Goal: Book appointment/travel/reservation

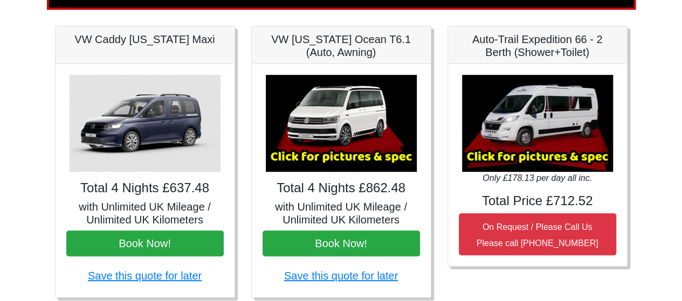
scroll to position [162, 0]
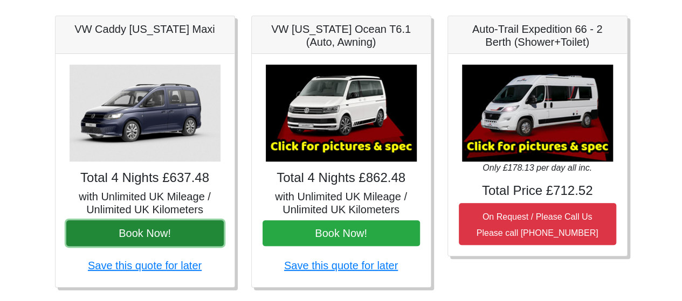
click at [115, 231] on button "Book Now!" at bounding box center [144, 233] width 157 height 26
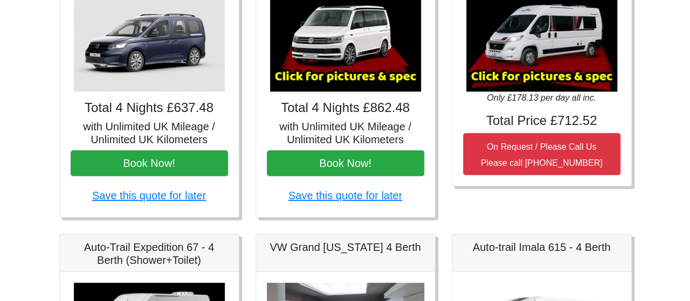
scroll to position [216, 0]
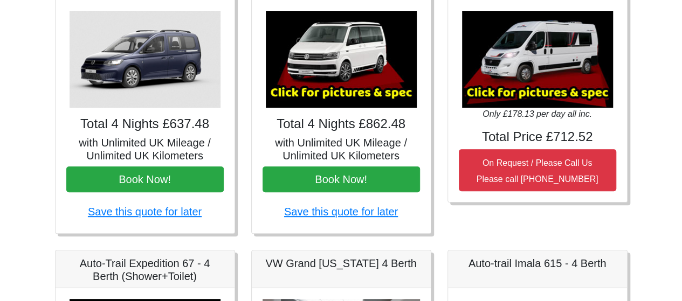
click at [314, 71] on img at bounding box center [341, 59] width 151 height 97
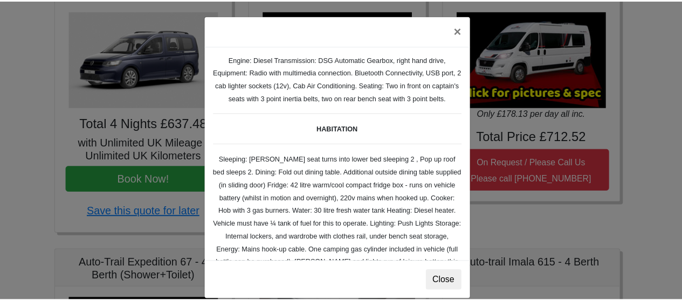
scroll to position [108, 0]
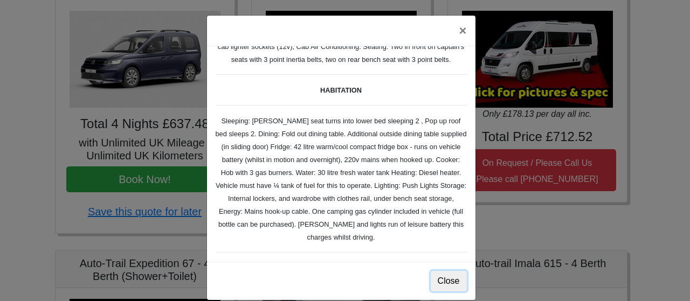
click at [443, 277] on button "Close" at bounding box center [449, 281] width 36 height 20
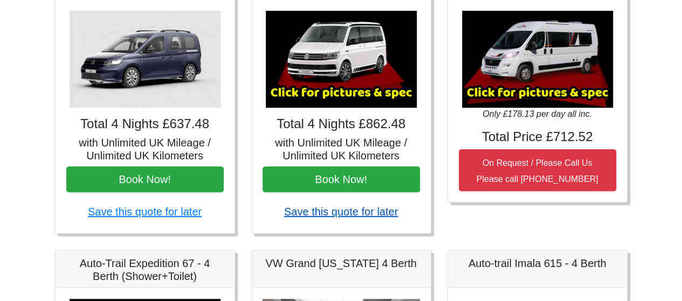
click at [332, 213] on link "Save this quote for later" at bounding box center [341, 212] width 114 height 12
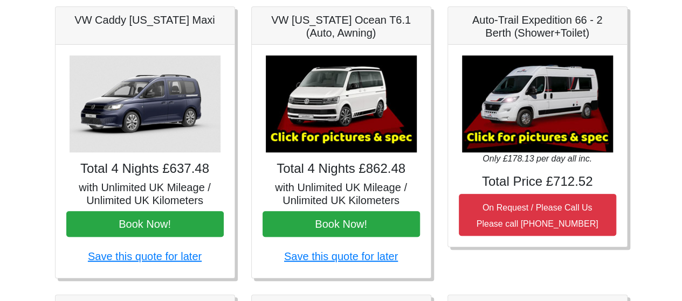
scroll to position [0, 0]
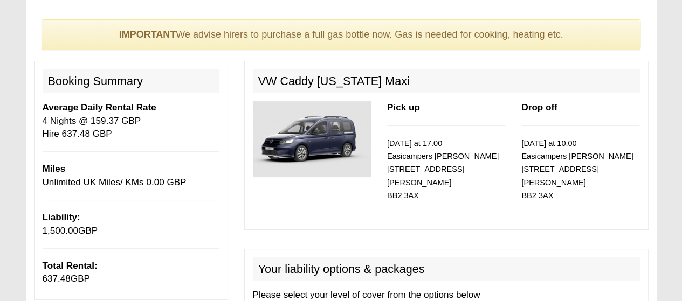
scroll to position [89, 0]
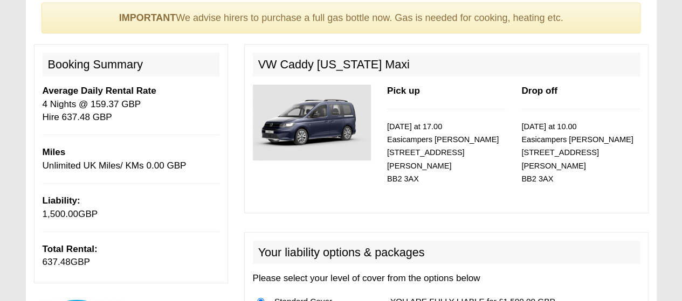
click at [308, 118] on img at bounding box center [312, 123] width 118 height 76
